Goal: Task Accomplishment & Management: Manage account settings

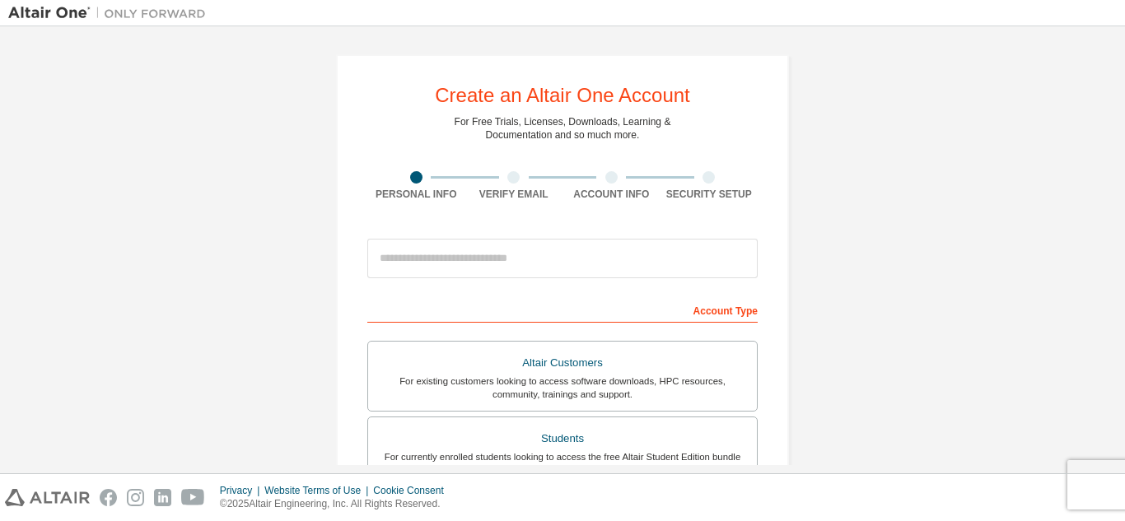
scroll to position [82, 0]
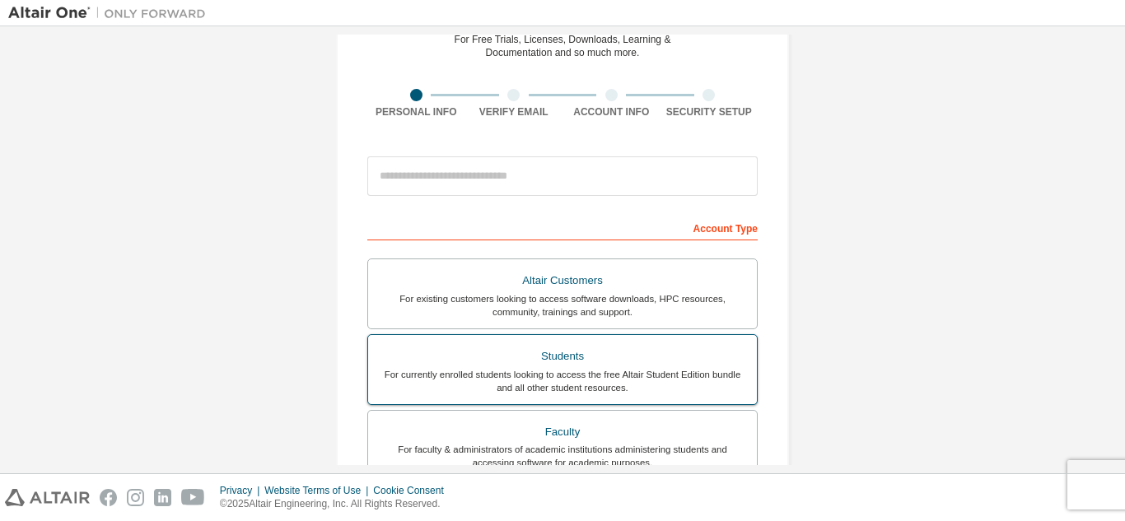
click at [509, 345] on div "Students" at bounding box center [562, 356] width 369 height 23
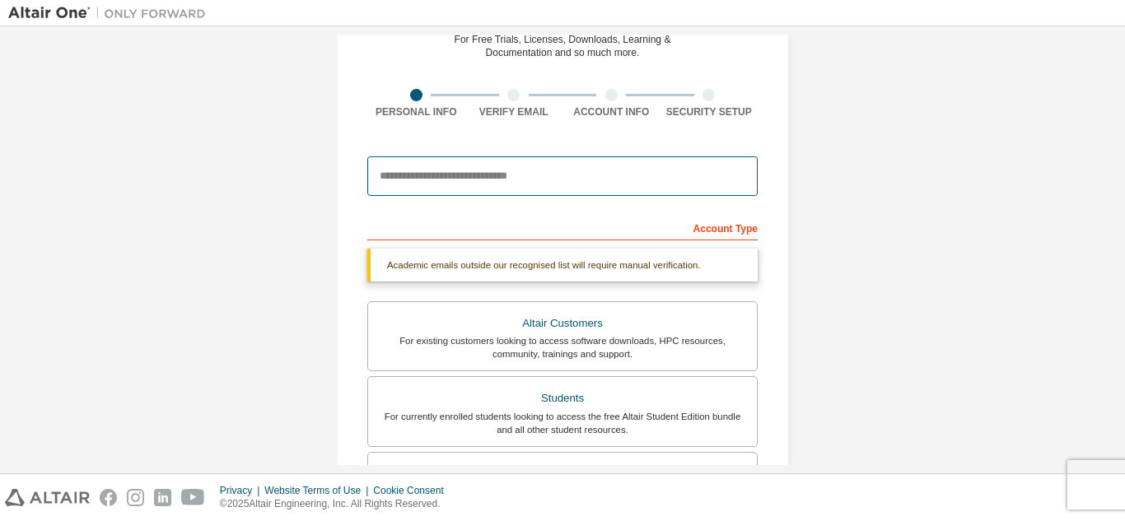
click at [544, 173] on input "email" at bounding box center [562, 176] width 390 height 40
type input "**********"
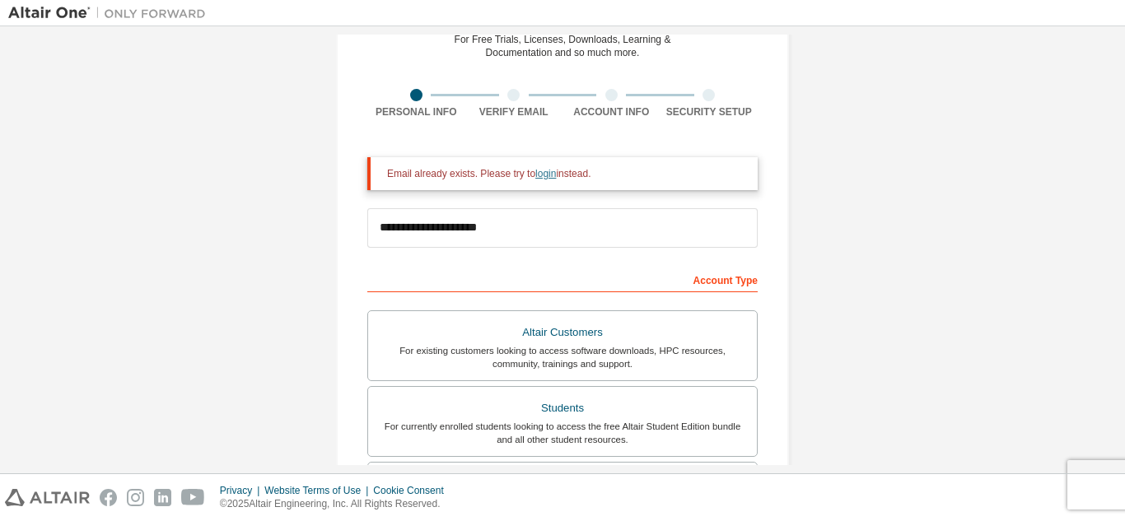
click at [541, 175] on link "login" at bounding box center [545, 174] width 21 height 12
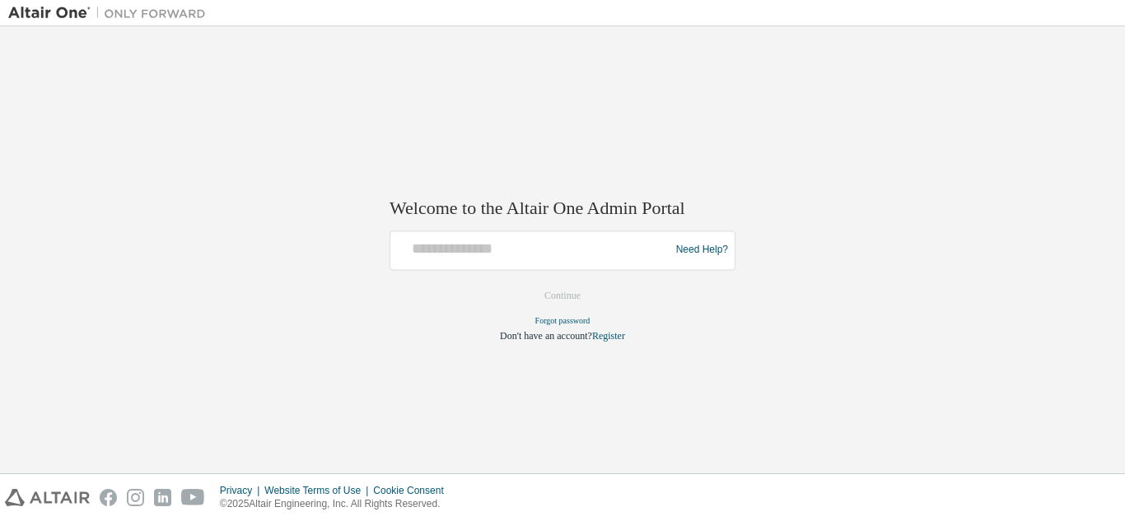
click at [531, 260] on div at bounding box center [532, 250] width 271 height 31
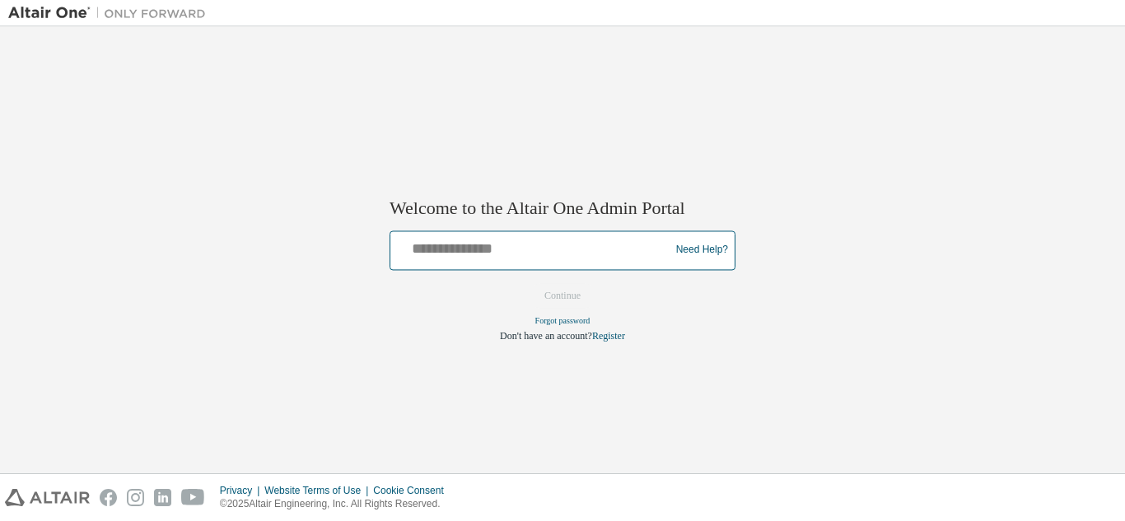
click at [525, 254] on input "text" at bounding box center [532, 247] width 271 height 24
type input "**********"
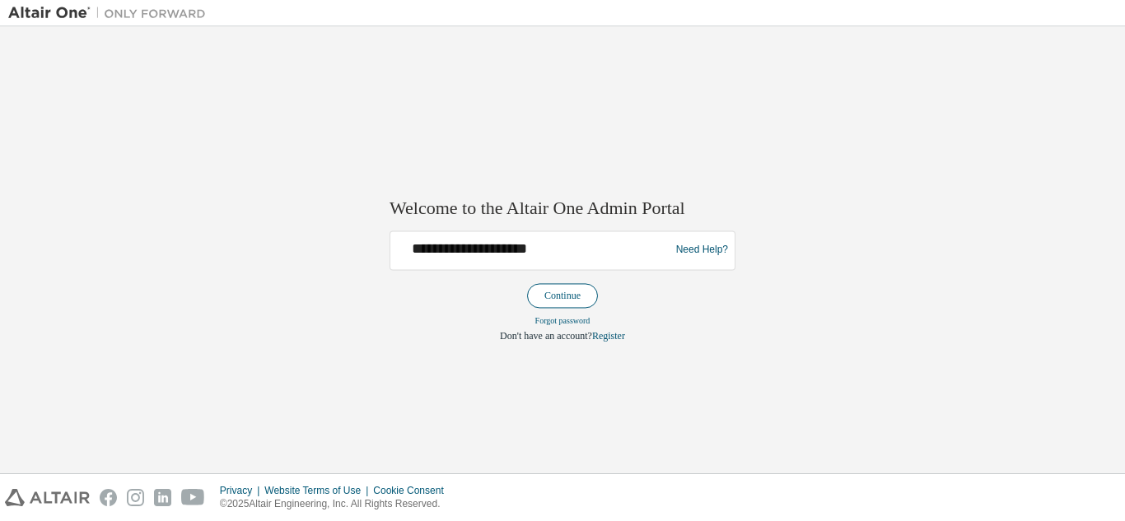
click at [545, 297] on button "Continue" at bounding box center [562, 295] width 71 height 25
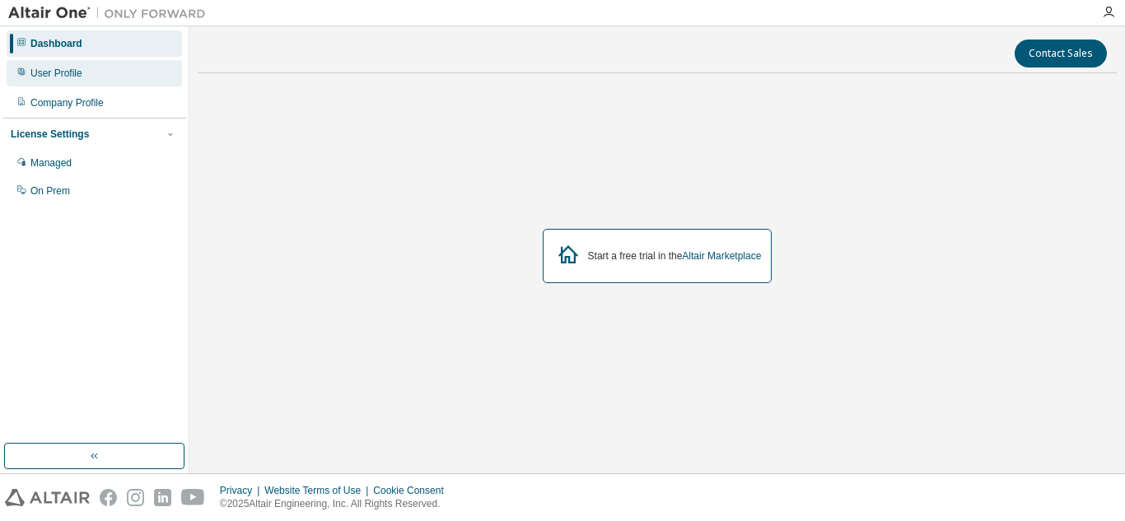
click at [76, 72] on div "User Profile" at bounding box center [56, 73] width 52 height 13
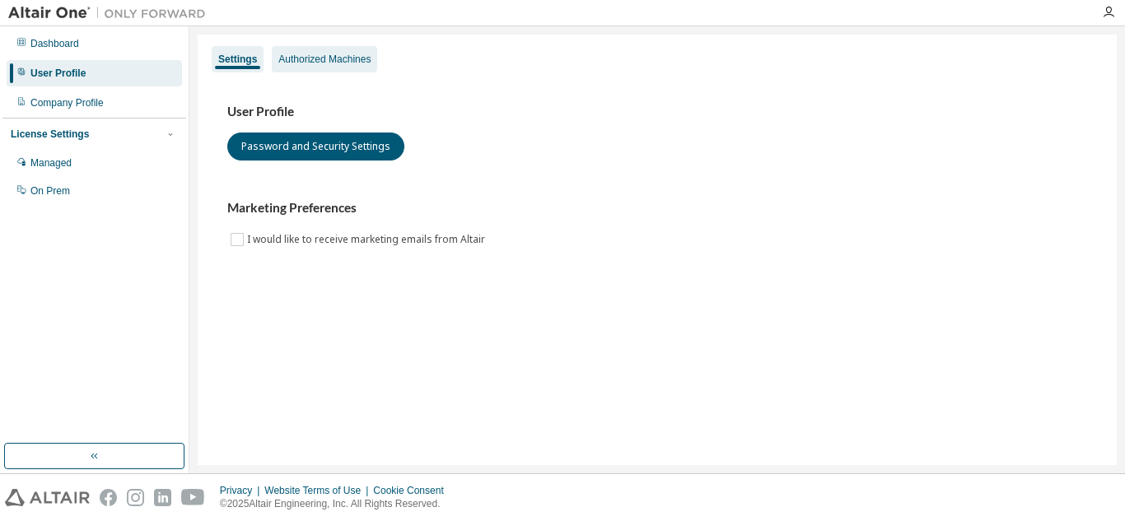
click at [336, 54] on div "Authorized Machines" at bounding box center [324, 59] width 92 height 13
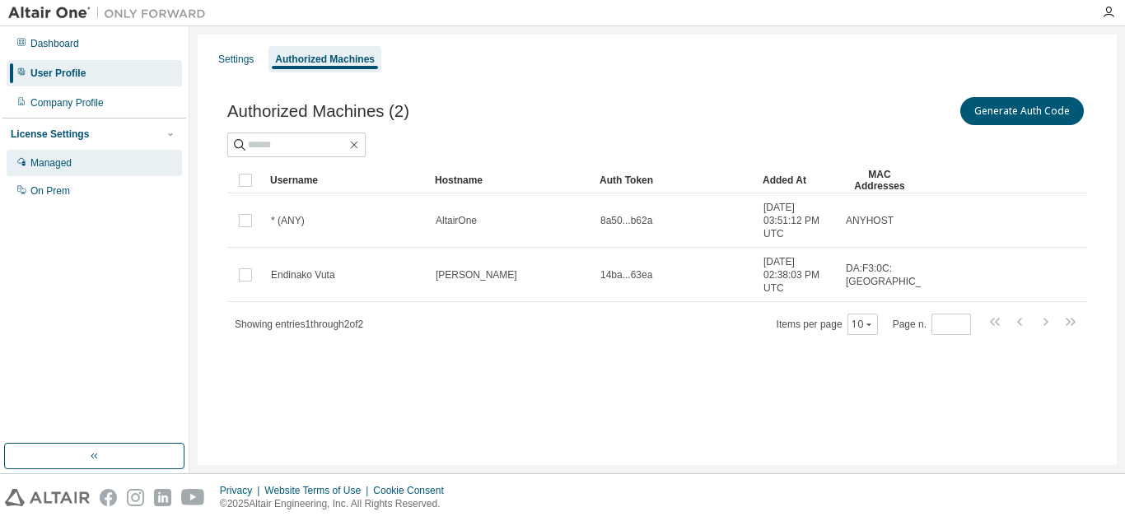
click at [117, 156] on div "Managed" at bounding box center [94, 163] width 175 height 26
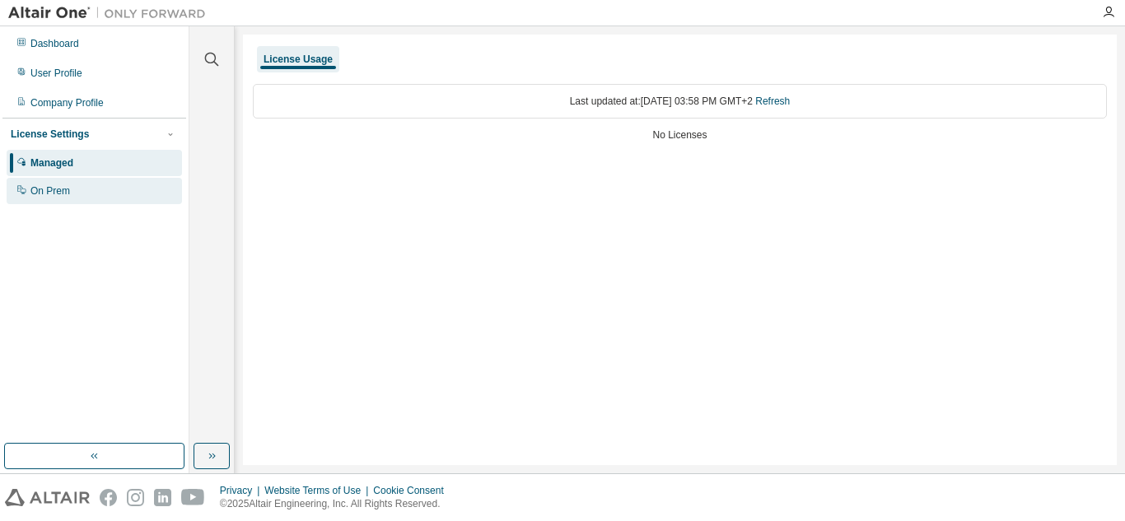
click at [83, 186] on div "On Prem" at bounding box center [94, 191] width 175 height 26
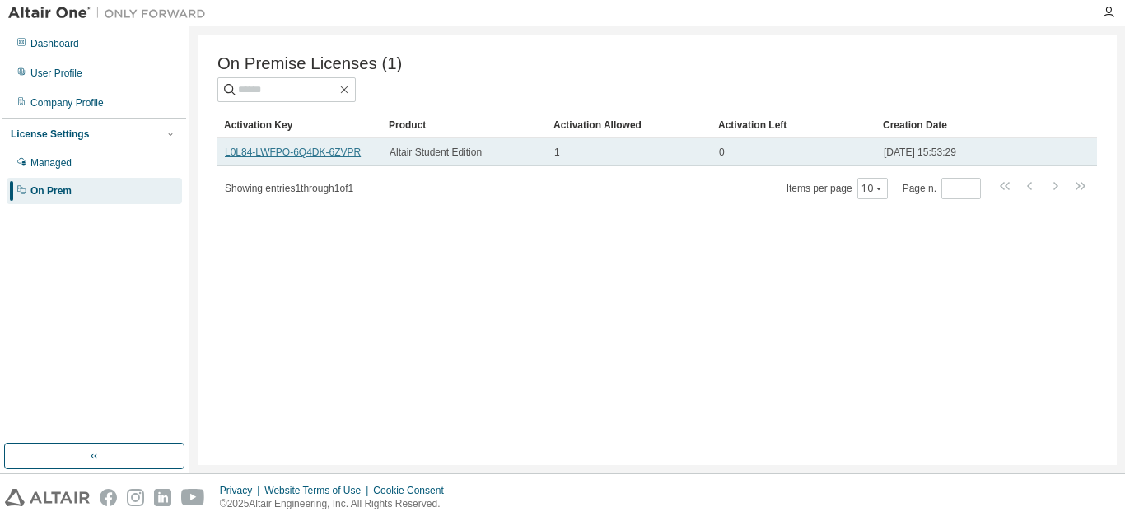
drag, startPoint x: 343, startPoint y: 150, endPoint x: 239, endPoint y: 161, distance: 105.1
click at [239, 158] on link "L0L84-LWFPO-6Q4DK-6ZVPR" at bounding box center [293, 153] width 136 height 12
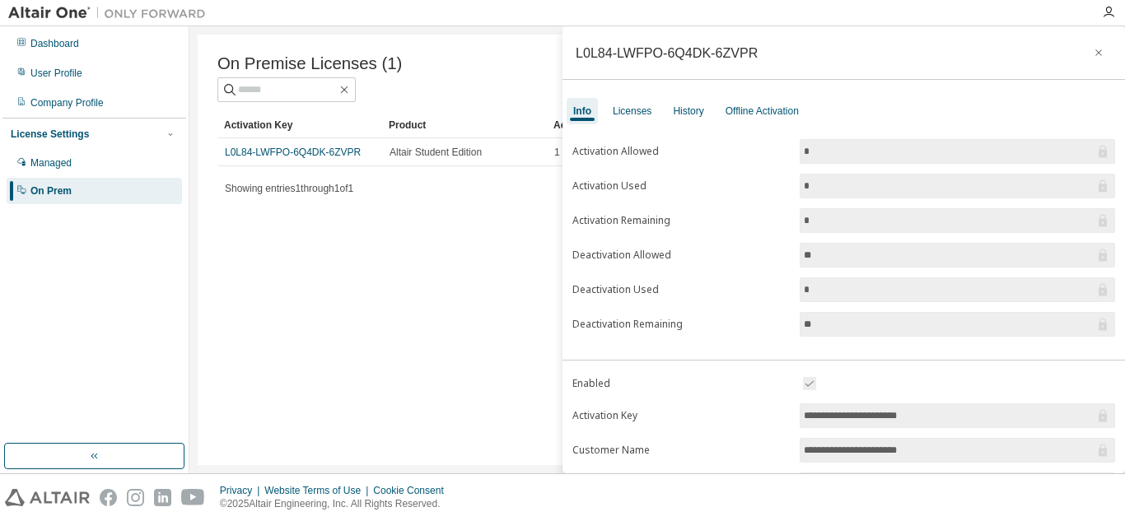
drag, startPoint x: 936, startPoint y: 414, endPoint x: 783, endPoint y: 422, distance: 152.6
click at [783, 422] on form "**********" at bounding box center [843, 517] width 543 height 287
